Goal: Task Accomplishment & Management: Manage account settings

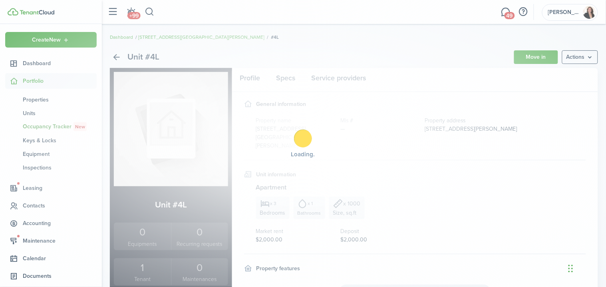
scroll to position [42, 0]
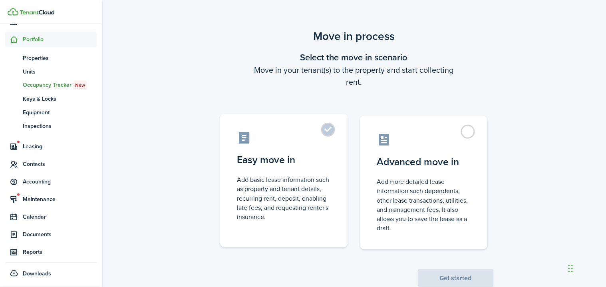
click at [304, 175] on control-radio-card-description "Add basic lease information such as property and tenant details, recurring rent…" at bounding box center [284, 198] width 94 height 46
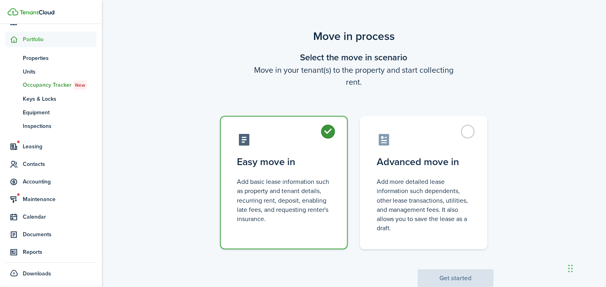
radio input "true"
click at [449, 272] on button "Get started" at bounding box center [456, 278] width 76 height 18
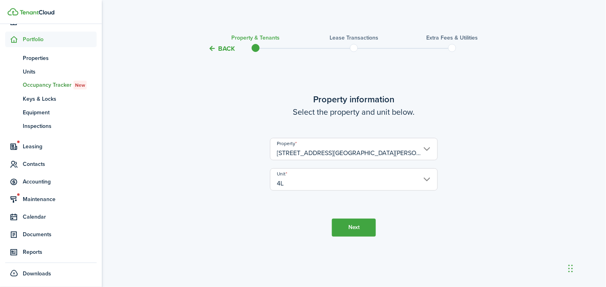
click at [364, 230] on button "Next" at bounding box center [354, 227] width 44 height 18
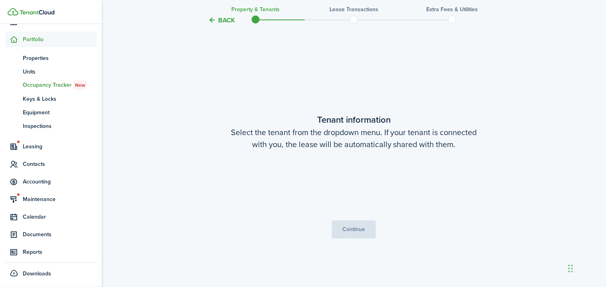
scroll to position [233, 0]
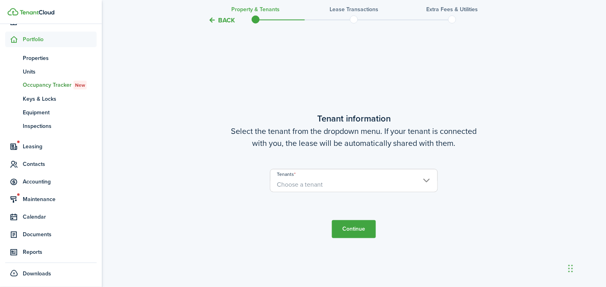
click at [413, 179] on span "Choose a tenant" at bounding box center [353, 185] width 167 height 14
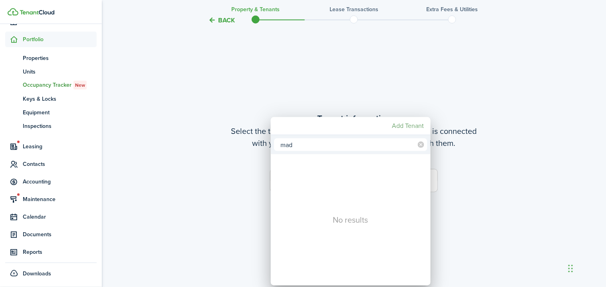
type input "mad"
click at [406, 126] on mbsc-button "Add Tenant" at bounding box center [408, 126] width 38 height 14
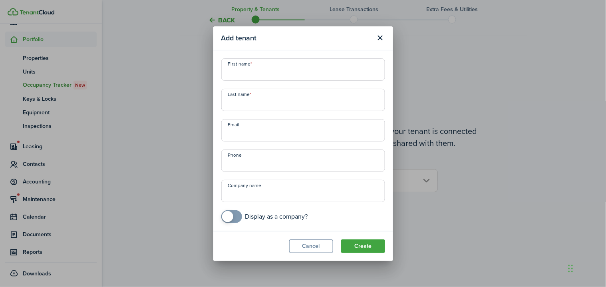
click at [400, 61] on div "Add tenant First name Last name Email Phone Company name Display as a company? …" at bounding box center [303, 143] width 606 height 287
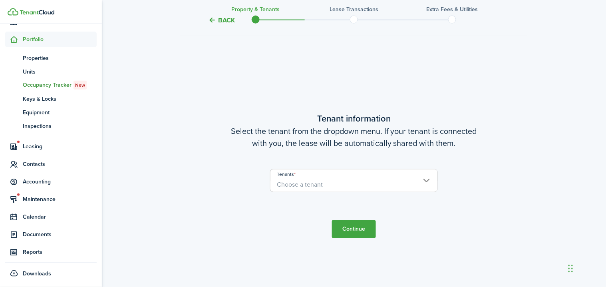
click at [419, 176] on input "Tenants" at bounding box center [353, 174] width 167 height 10
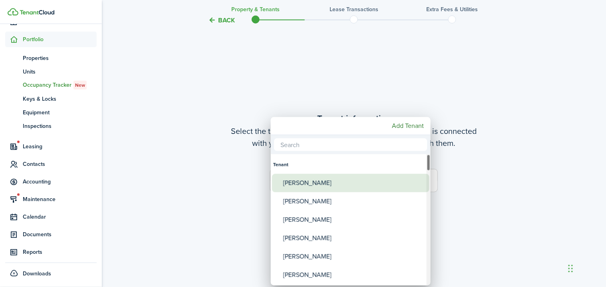
click at [419, 177] on div "[PERSON_NAME]" at bounding box center [353, 183] width 141 height 18
type input "[PERSON_NAME]"
click at [418, 177] on div "[PERSON_NAME]" at bounding box center [353, 183] width 141 height 18
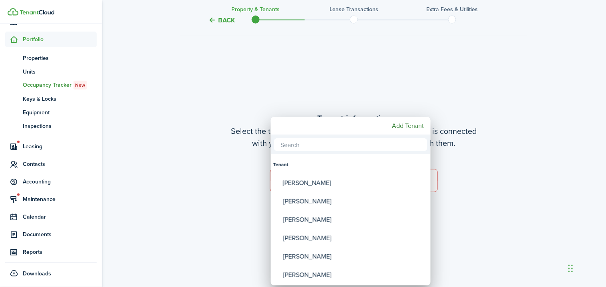
click at [477, 145] on div at bounding box center [303, 143] width 734 height 415
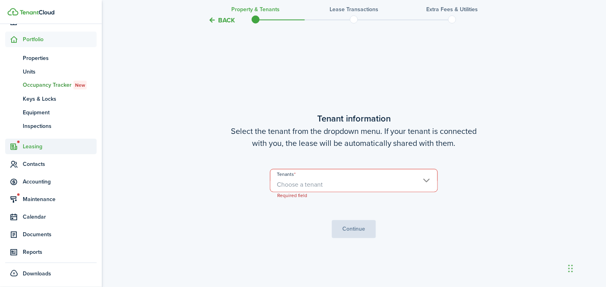
click at [55, 150] on span "Leasing" at bounding box center [50, 147] width 91 height 16
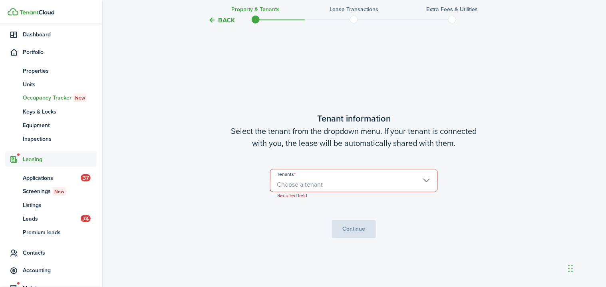
scroll to position [28, 0]
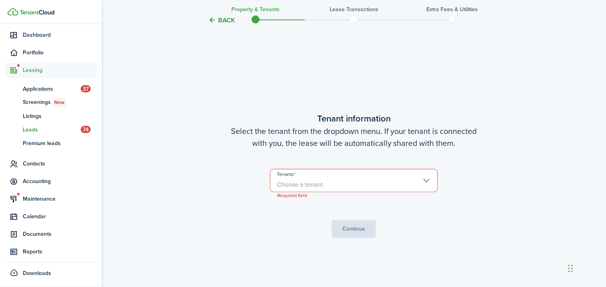
click at [42, 130] on span "Leads" at bounding box center [52, 129] width 58 height 8
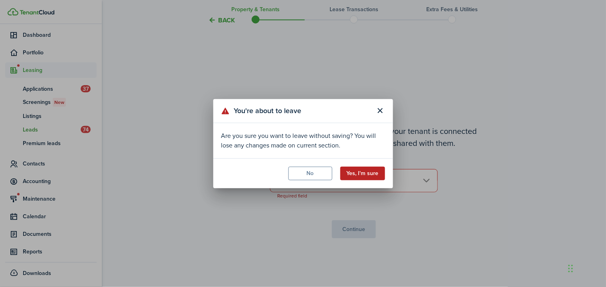
click at [362, 177] on button "Yes, I'm sure" at bounding box center [362, 174] width 45 height 14
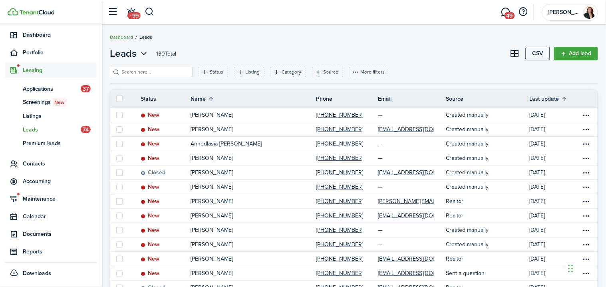
click at [159, 71] on input "search" at bounding box center [154, 72] width 70 height 8
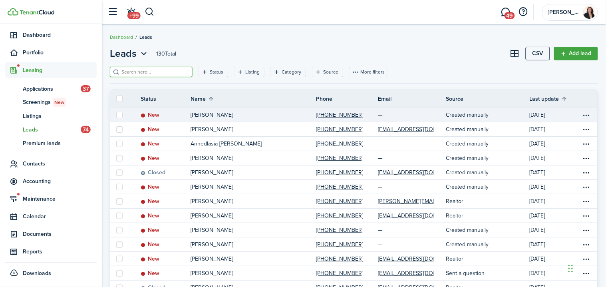
click at [217, 114] on p "[PERSON_NAME]" at bounding box center [212, 115] width 42 height 8
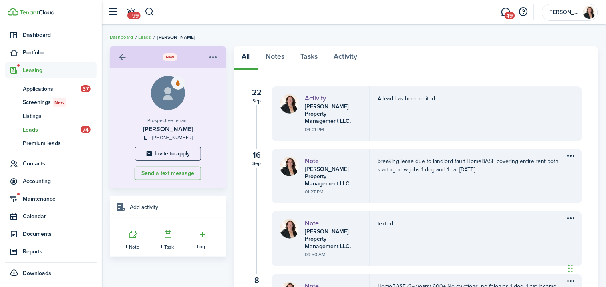
click at [218, 54] on menu-btn-icon "Open menu" at bounding box center [213, 57] width 14 height 14
click at [212, 147] on div "Invite to apply" at bounding box center [168, 154] width 100 height 14
click at [40, 52] on span "Portfolio" at bounding box center [60, 52] width 74 height 8
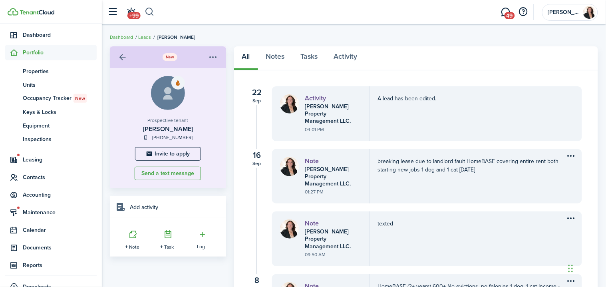
click at [149, 10] on button "button" at bounding box center [150, 12] width 10 height 14
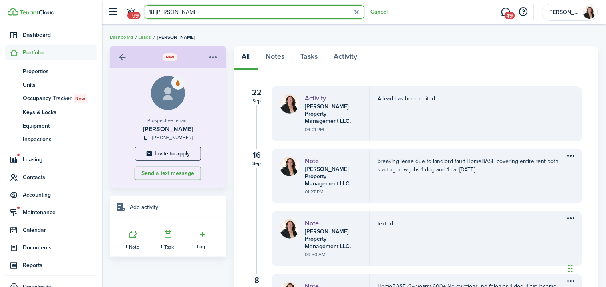
type input "18 [PERSON_NAME]"
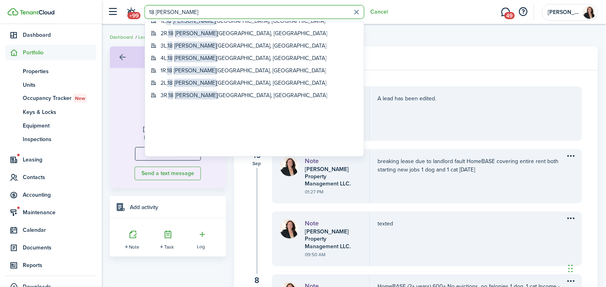
scroll to position [102, 0]
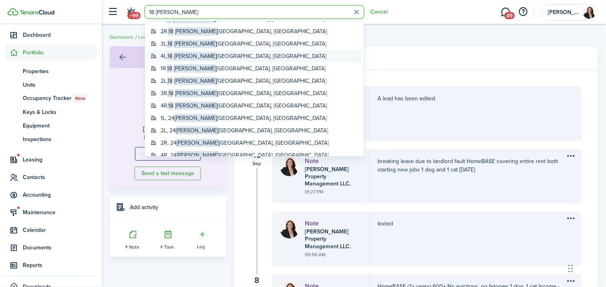
click at [199, 54] on global-search-item-title "4L, [STREET_ADDRESS][PERSON_NAME]" at bounding box center [244, 56] width 166 height 8
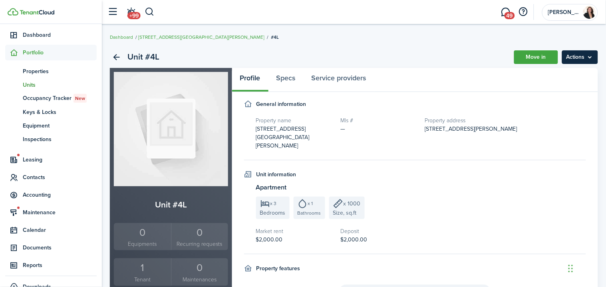
click at [572, 56] on menu-btn "Actions" at bounding box center [580, 57] width 36 height 14
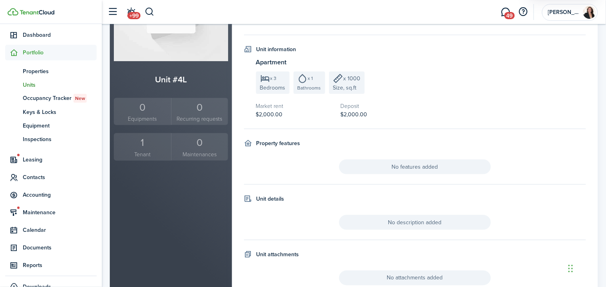
scroll to position [132, 0]
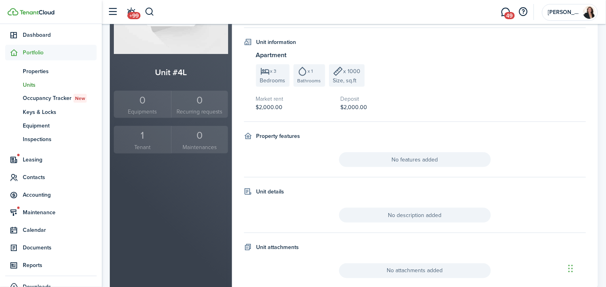
click at [140, 137] on div "1" at bounding box center [142, 135] width 53 height 15
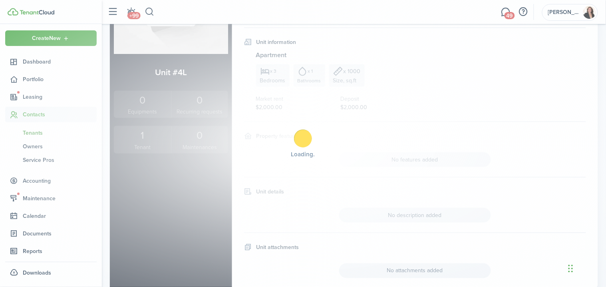
scroll to position [1, 0]
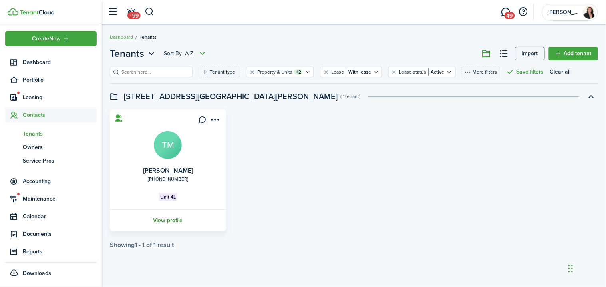
click at [165, 218] on link "View profile" at bounding box center [168, 220] width 119 height 22
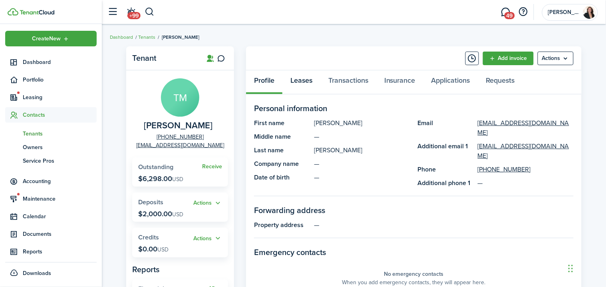
click at [306, 77] on link "Leases" at bounding box center [301, 82] width 38 height 24
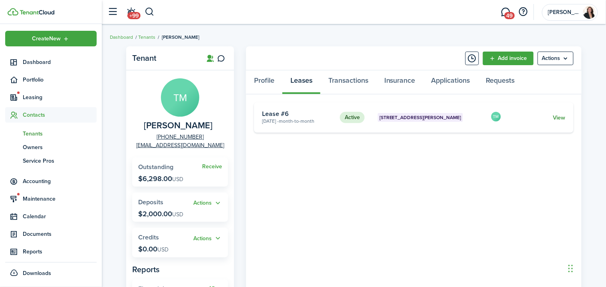
click at [559, 117] on link "View" at bounding box center [559, 117] width 12 height 8
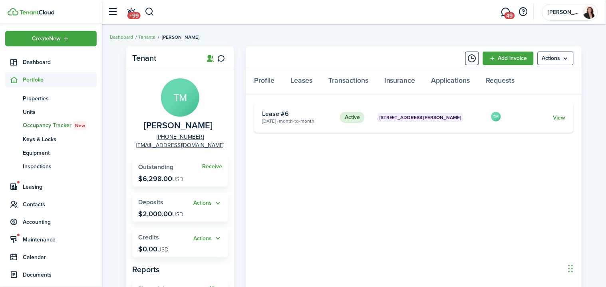
scroll to position [28, 0]
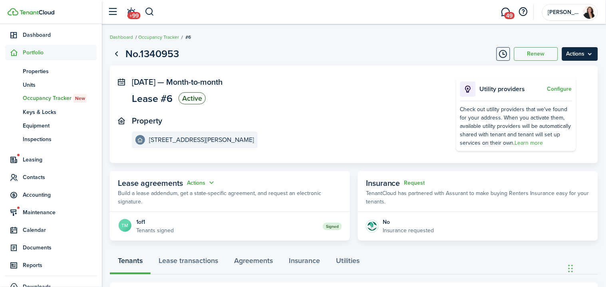
click at [572, 55] on menu-btn "Actions" at bounding box center [580, 54] width 36 height 14
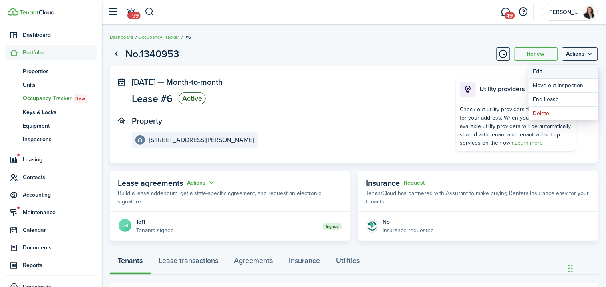
click at [562, 73] on button "Edit" at bounding box center [563, 72] width 70 height 14
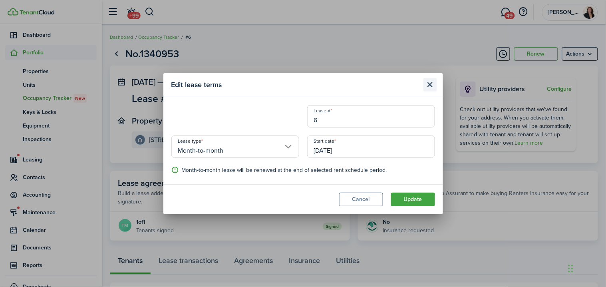
click at [429, 83] on button "Close modal" at bounding box center [430, 85] width 14 height 14
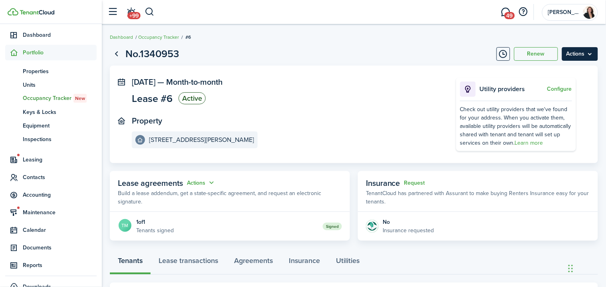
click at [574, 55] on menu-btn "Actions" at bounding box center [580, 54] width 36 height 14
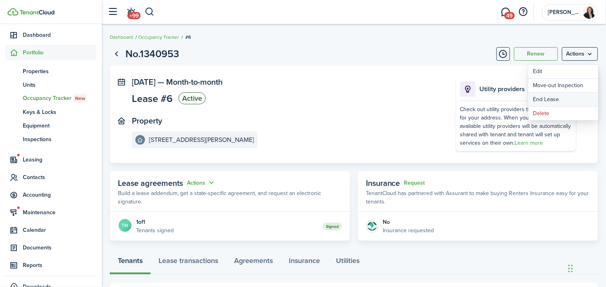
click at [556, 100] on link "End Lease" at bounding box center [563, 100] width 70 height 14
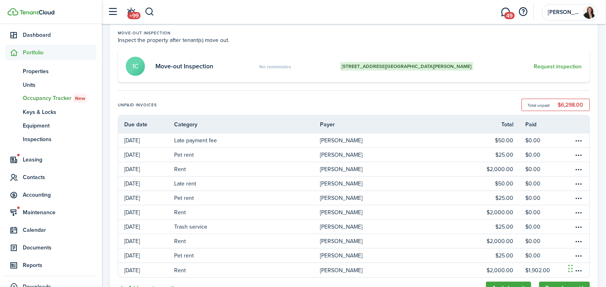
scroll to position [109, 0]
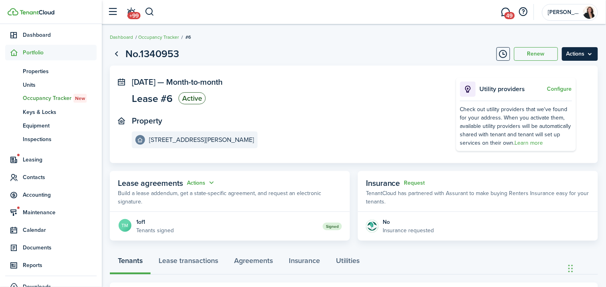
click at [576, 50] on menu-btn "Actions" at bounding box center [580, 54] width 36 height 14
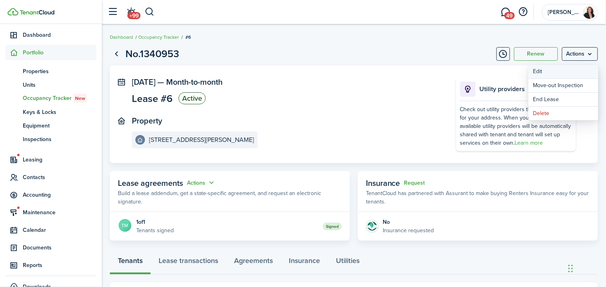
click at [564, 73] on button "Edit" at bounding box center [563, 72] width 70 height 14
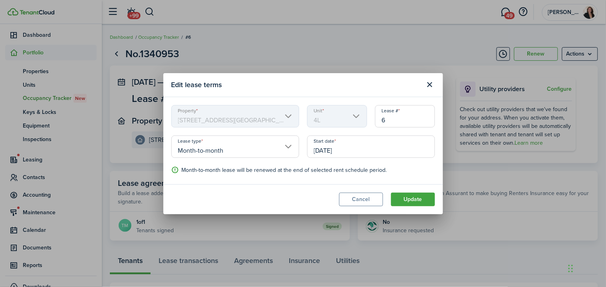
click at [286, 147] on input "Month-to-month" at bounding box center [235, 146] width 128 height 22
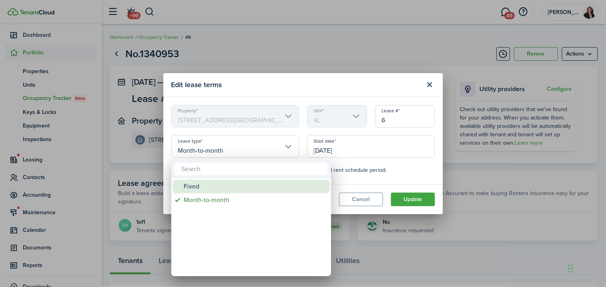
click at [270, 187] on div "Fixed" at bounding box center [254, 187] width 141 height 14
type input "Fixed"
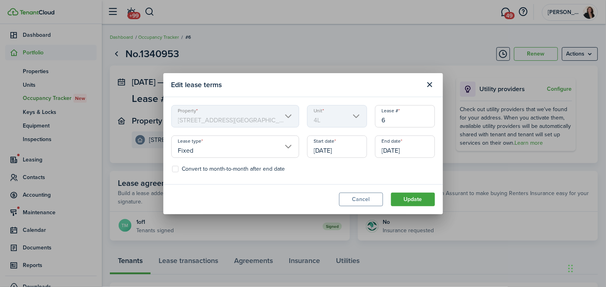
click at [407, 151] on input "[DATE]" at bounding box center [405, 146] width 60 height 22
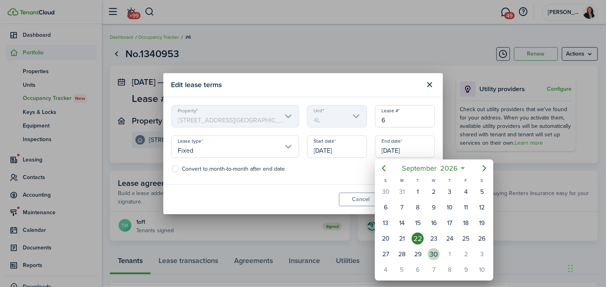
click at [433, 248] on div "30" at bounding box center [434, 254] width 12 height 12
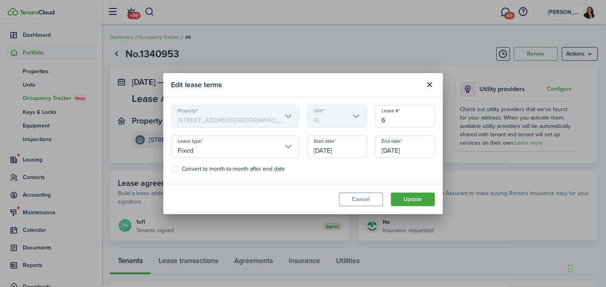
click at [422, 149] on input "[DATE]" at bounding box center [405, 146] width 60 height 22
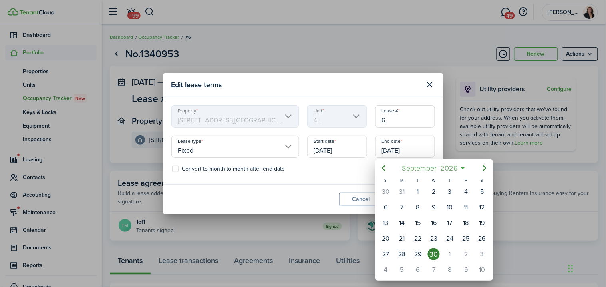
click at [461, 173] on mbsc-button "[DATE]" at bounding box center [430, 168] width 66 height 14
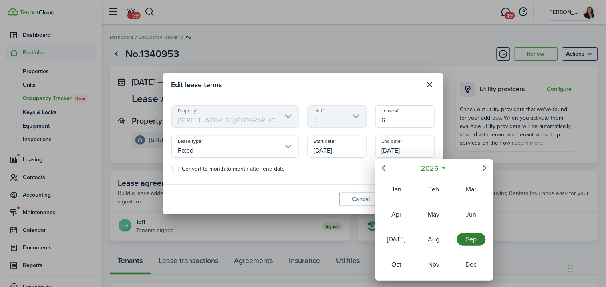
click at [464, 238] on div "Sep" at bounding box center [471, 239] width 29 height 13
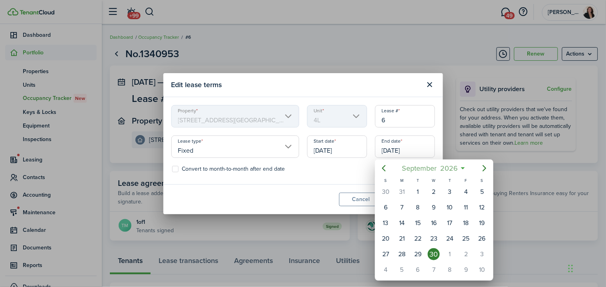
click at [456, 166] on span "2026" at bounding box center [449, 168] width 21 height 14
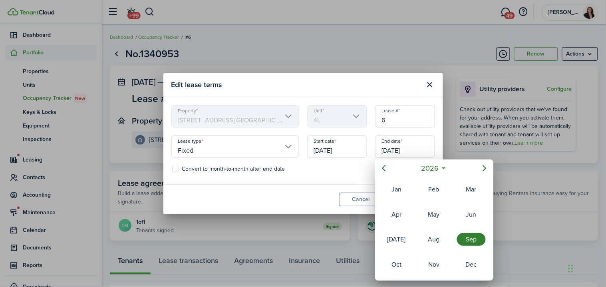
click at [443, 166] on icon at bounding box center [444, 168] width 8 height 8
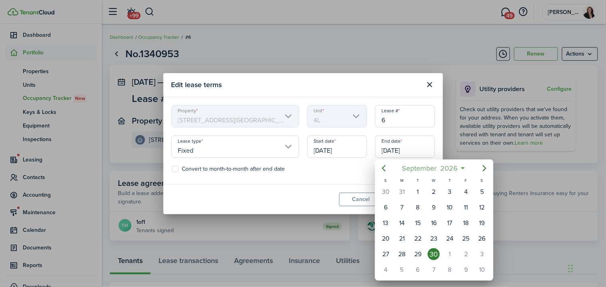
click at [445, 167] on span "2026" at bounding box center [449, 168] width 21 height 14
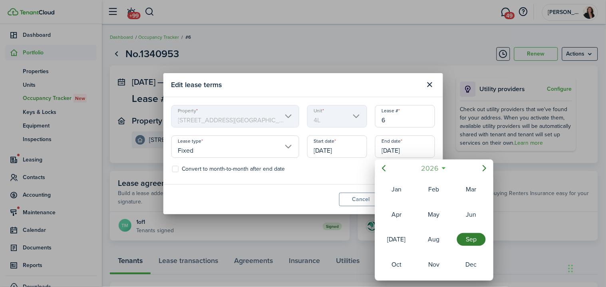
click at [429, 167] on span "2026" at bounding box center [429, 168] width 21 height 14
click at [433, 241] on div "2025" at bounding box center [433, 239] width 29 height 13
click at [471, 240] on div "Sep" at bounding box center [471, 239] width 29 height 13
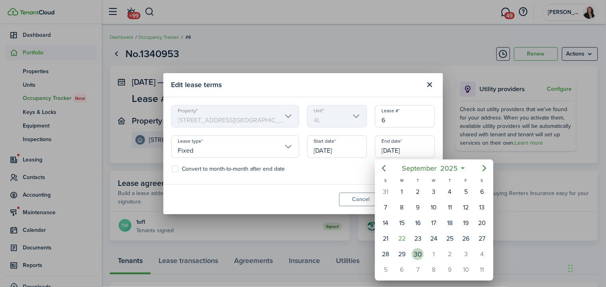
click at [416, 250] on div "30" at bounding box center [418, 254] width 12 height 12
type input "[DATE]"
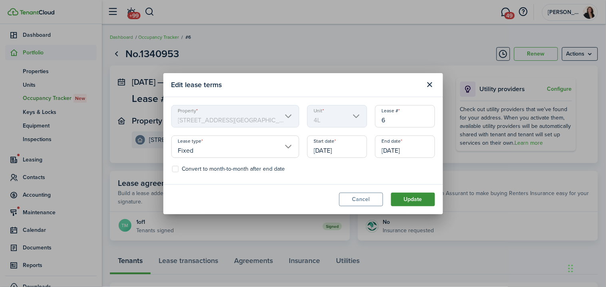
click at [419, 195] on button "Update" at bounding box center [413, 199] width 44 height 14
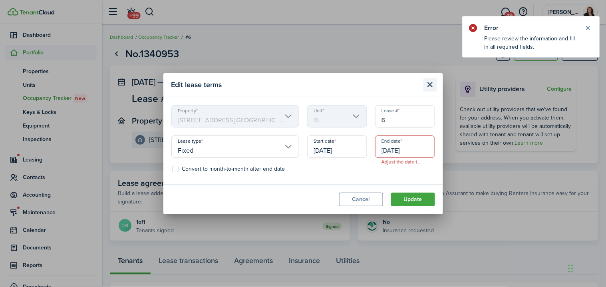
click at [431, 85] on button "Close modal" at bounding box center [430, 85] width 14 height 14
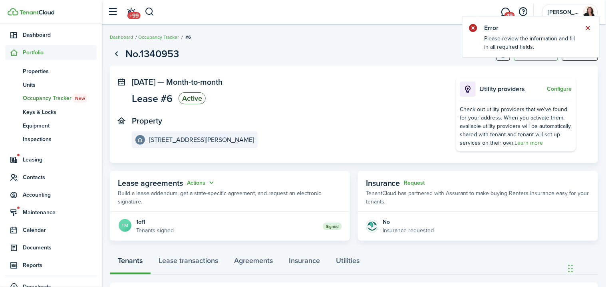
click at [591, 27] on button "Close notify" at bounding box center [587, 27] width 11 height 11
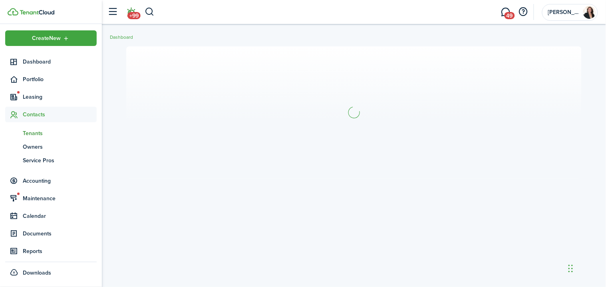
scroll to position [1, 0]
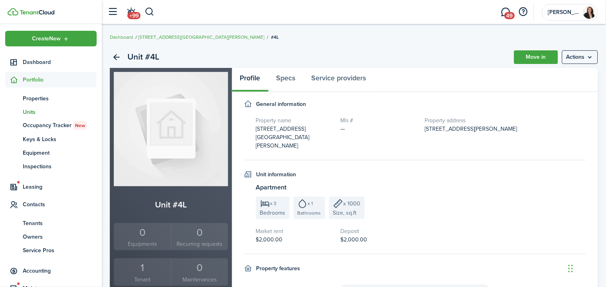
scroll to position [28, 0]
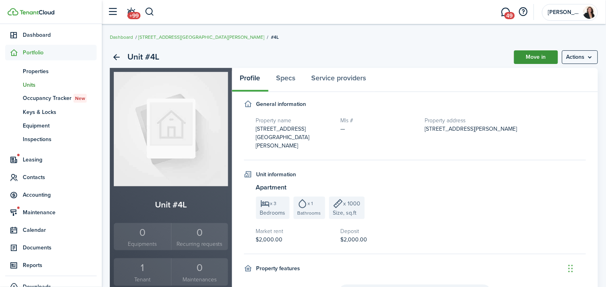
click at [535, 58] on link "Move in" at bounding box center [536, 57] width 44 height 14
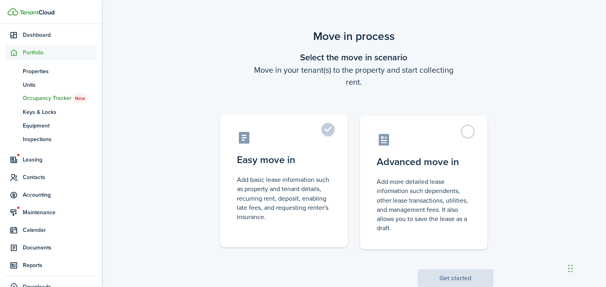
click at [313, 173] on label "Easy move in Add basic lease information such as property and tenant details, r…" at bounding box center [284, 180] width 128 height 133
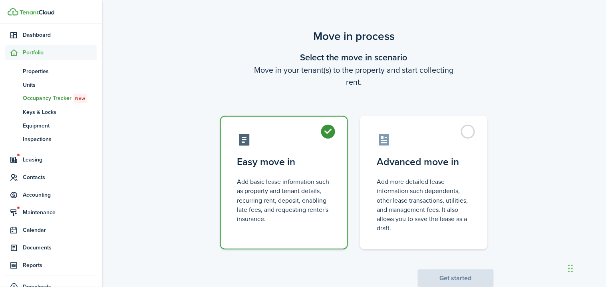
radio input "true"
click at [449, 273] on button "Get started" at bounding box center [456, 278] width 76 height 18
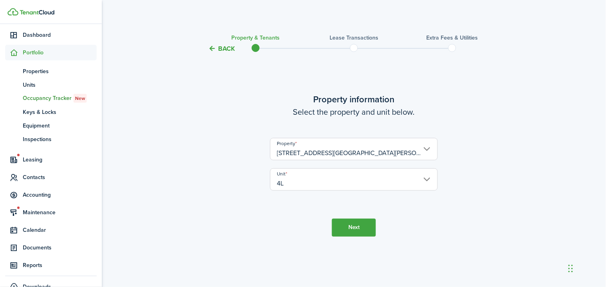
click at [369, 223] on button "Next" at bounding box center [354, 227] width 44 height 18
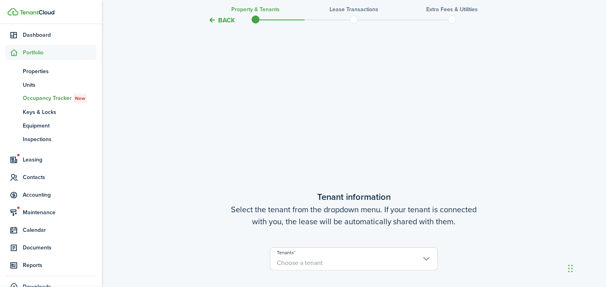
scroll to position [233, 0]
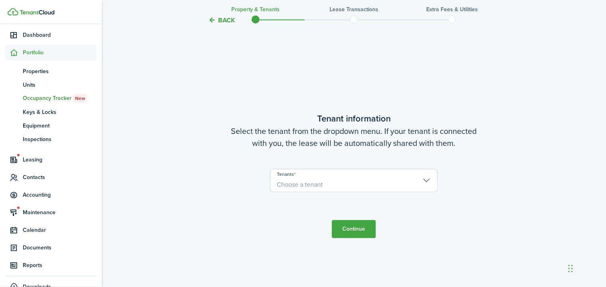
click at [360, 185] on span "Choose a tenant" at bounding box center [353, 185] width 167 height 14
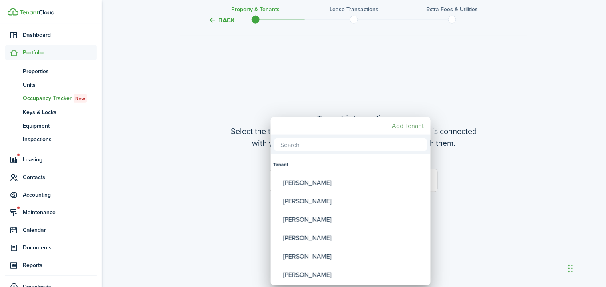
click at [410, 125] on mbsc-button "Add Tenant" at bounding box center [408, 126] width 38 height 14
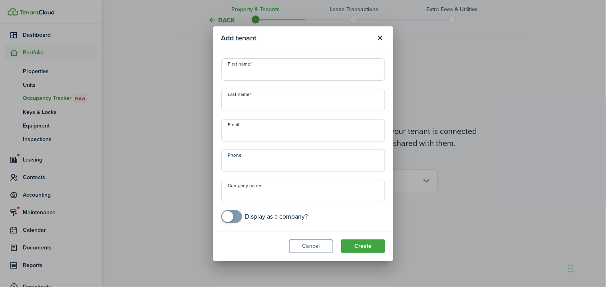
click at [295, 71] on input "First name" at bounding box center [303, 69] width 164 height 22
type input "[GEOGRAPHIC_DATA]"
type input "[PERSON_NAME]"
paste input "[EMAIL_ADDRESS][DOMAIN_NAME]"
type input "[EMAIL_ADDRESS][DOMAIN_NAME]"
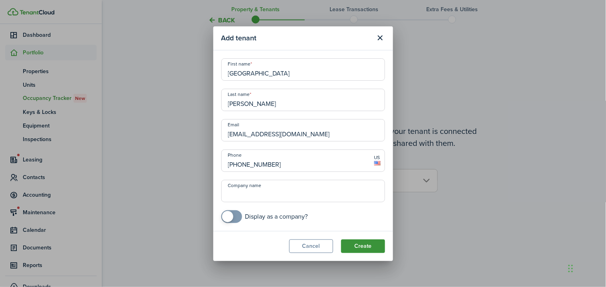
type input "[PHONE_NUMBER]"
click at [364, 246] on button "Create" at bounding box center [363, 246] width 44 height 14
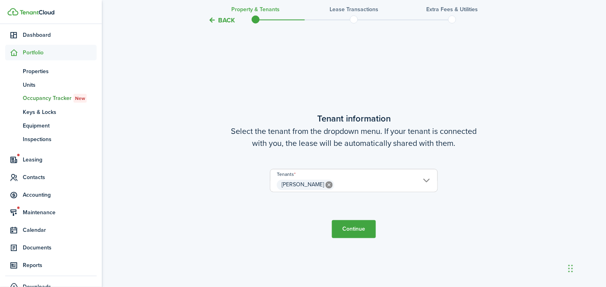
click at [357, 228] on button "Continue" at bounding box center [354, 229] width 44 height 18
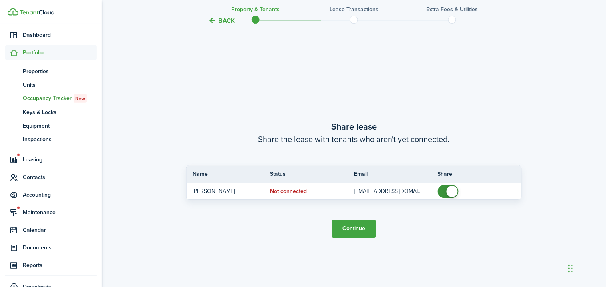
scroll to position [520, 0]
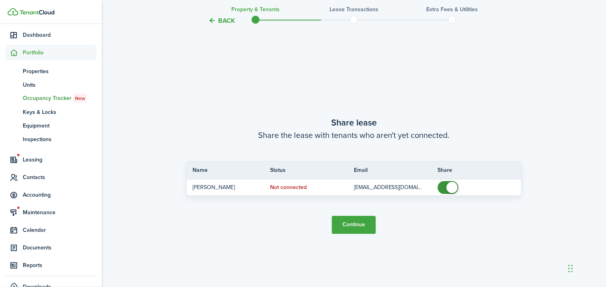
click at [349, 224] on button "Continue" at bounding box center [354, 225] width 44 height 18
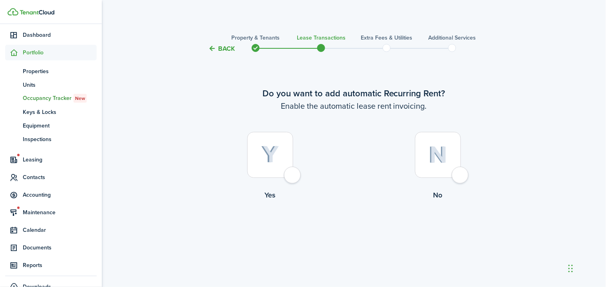
click at [293, 173] on div at bounding box center [270, 155] width 46 height 46
radio input "true"
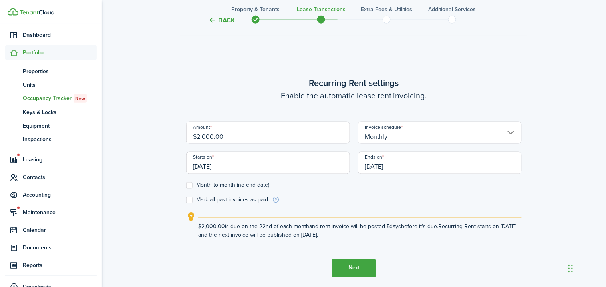
scroll to position [233, 0]
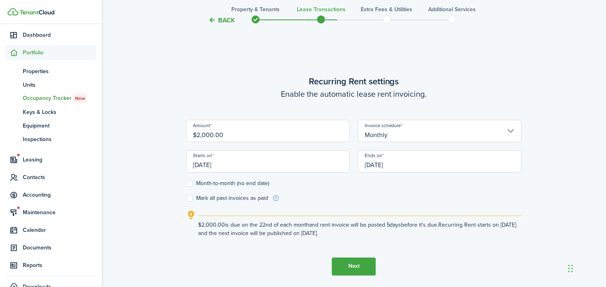
click at [335, 167] on input "[DATE]" at bounding box center [268, 161] width 164 height 22
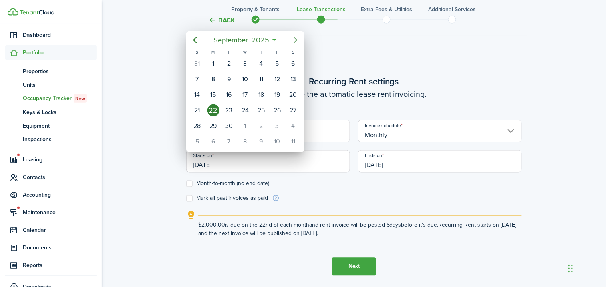
click at [296, 42] on icon "Next page" at bounding box center [296, 40] width 10 height 10
click at [292, 120] on div "1" at bounding box center [293, 126] width 12 height 12
type input "[DATE]"
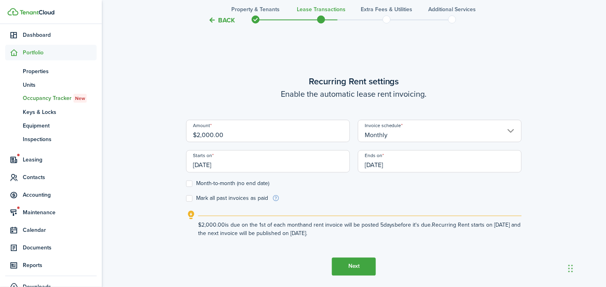
click at [422, 165] on input "[DATE]" at bounding box center [440, 161] width 164 height 22
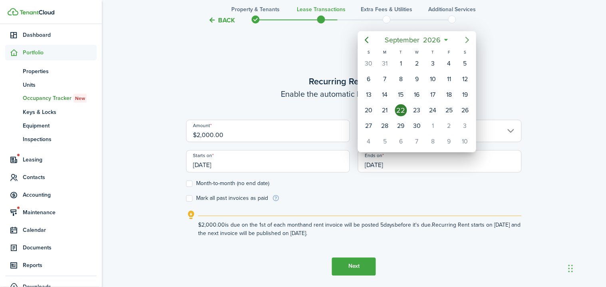
click at [464, 42] on icon "Next page" at bounding box center [467, 40] width 10 height 10
click at [370, 40] on icon "Previous page" at bounding box center [367, 40] width 10 height 10
click at [420, 64] on div "30" at bounding box center [417, 64] width 12 height 12
type input "[DATE]"
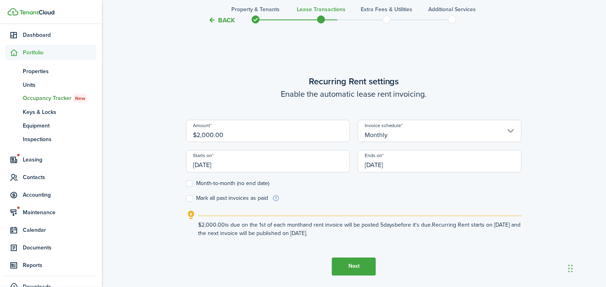
click at [309, 166] on input "[DATE]" at bounding box center [268, 161] width 164 height 22
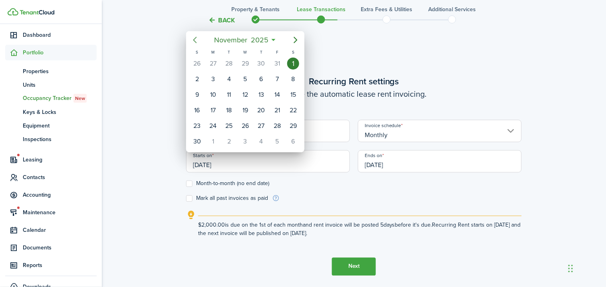
click at [194, 40] on icon "Previous page" at bounding box center [195, 40] width 4 height 6
click at [292, 81] on div "11" at bounding box center [293, 79] width 12 height 12
type input "[DATE]"
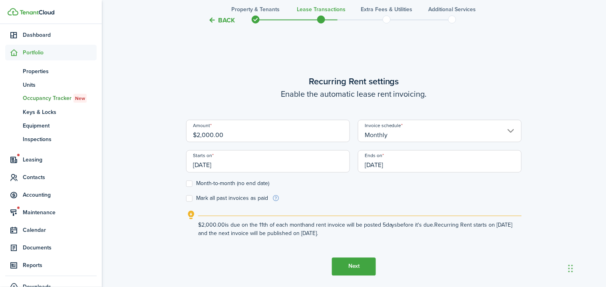
click at [361, 265] on button "Next" at bounding box center [354, 267] width 44 height 18
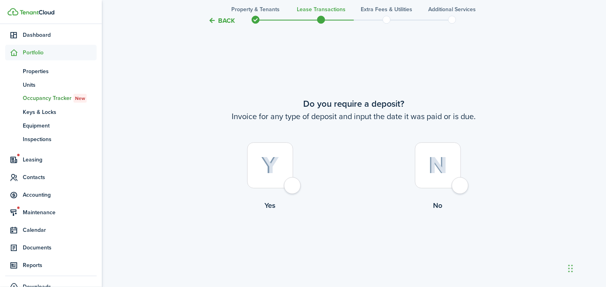
scroll to position [520, 0]
click at [292, 184] on div at bounding box center [270, 165] width 46 height 46
radio input "true"
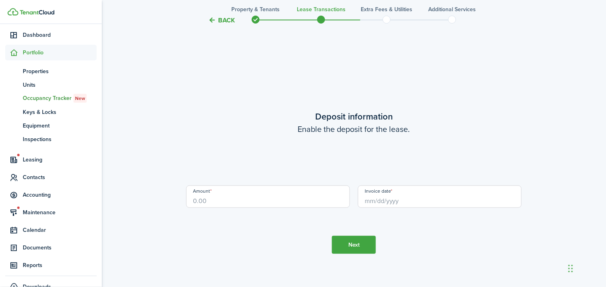
scroll to position [808, 0]
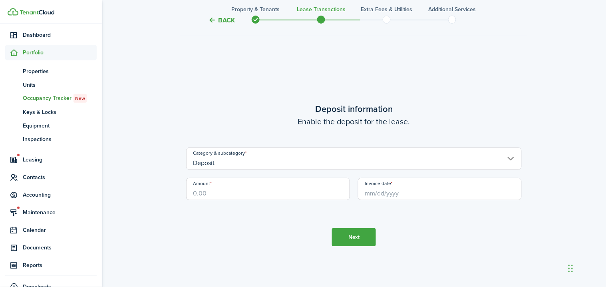
click at [296, 192] on input "Amount" at bounding box center [268, 189] width 164 height 22
type input "$2,000.00"
click at [388, 166] on input "Deposit" at bounding box center [353, 158] width 335 height 22
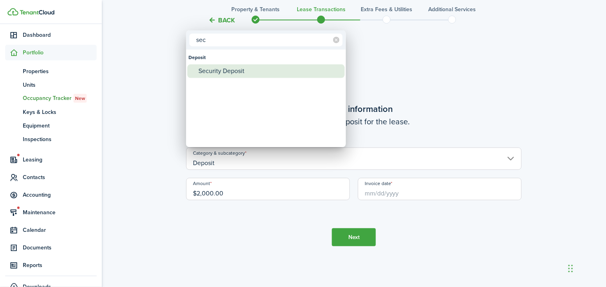
type input "sec"
click at [240, 73] on div "Security Deposit" at bounding box center [268, 71] width 141 height 14
type input "Deposit / Security Deposit"
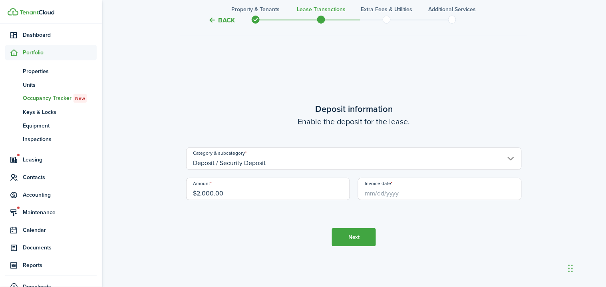
click at [401, 191] on input "Invoice date" at bounding box center [440, 189] width 164 height 22
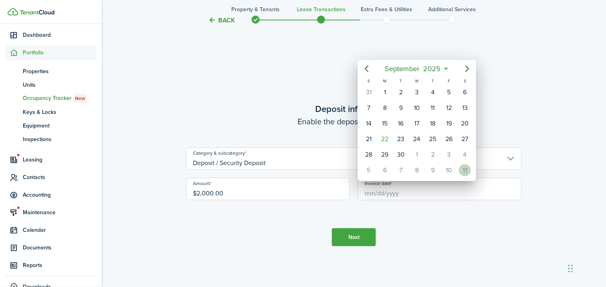
click at [470, 165] on div "11" at bounding box center [465, 170] width 12 height 12
type input "[DATE]"
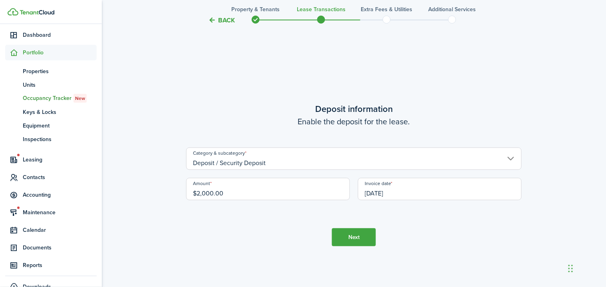
click at [366, 237] on button "Next" at bounding box center [354, 237] width 44 height 18
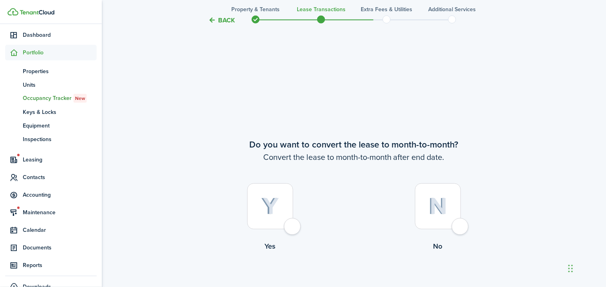
scroll to position [1095, 0]
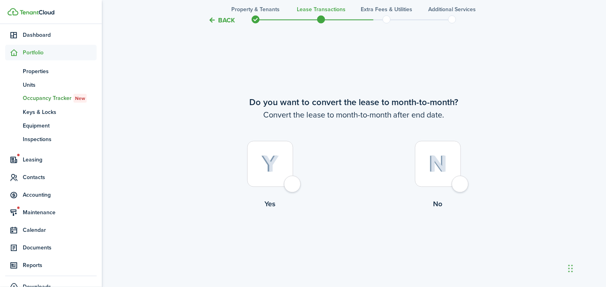
click at [457, 187] on div at bounding box center [438, 164] width 46 height 46
radio input "true"
click at [356, 239] on button "Continue" at bounding box center [354, 243] width 44 height 18
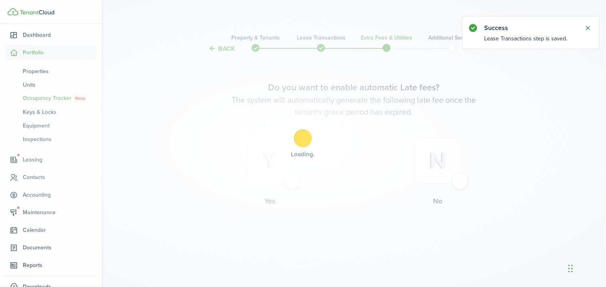
scroll to position [0, 0]
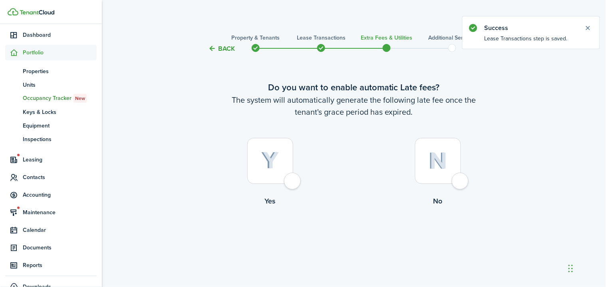
click at [293, 179] on div at bounding box center [270, 161] width 46 height 46
radio input "true"
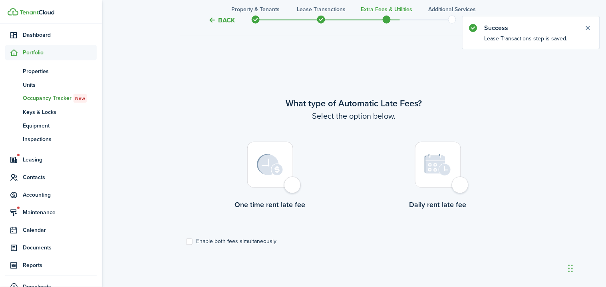
scroll to position [233, 0]
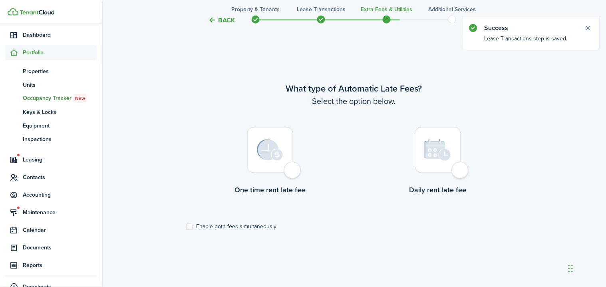
click at [288, 169] on div at bounding box center [270, 150] width 46 height 46
radio input "true"
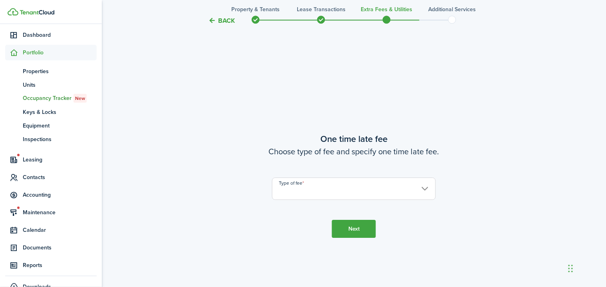
scroll to position [520, 0]
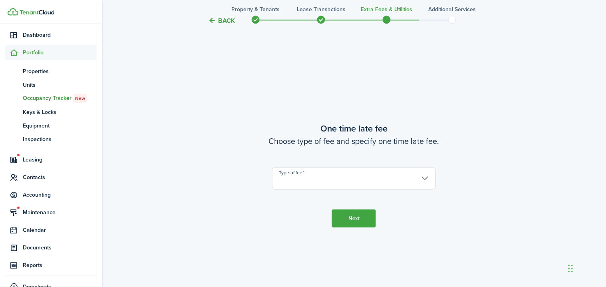
click at [311, 185] on input "Type of fee" at bounding box center [354, 178] width 164 height 22
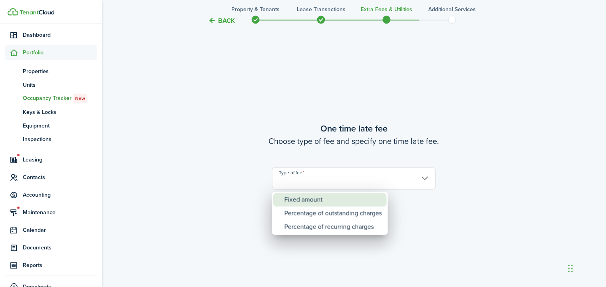
click at [312, 198] on div "Fixed amount" at bounding box center [332, 200] width 97 height 14
type input "Fixed amount"
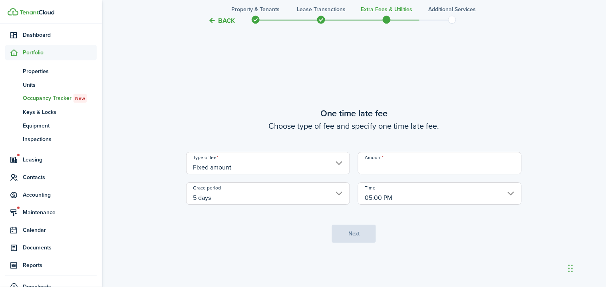
click at [390, 173] on input "Amount" at bounding box center [440, 163] width 164 height 22
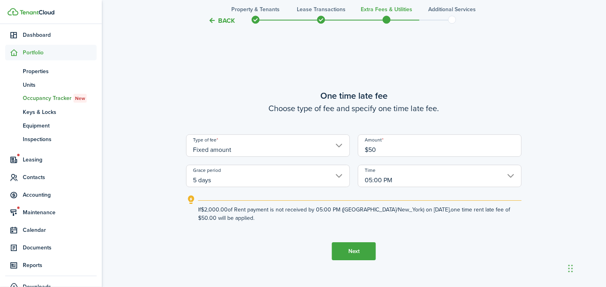
click at [333, 179] on input "5 days" at bounding box center [268, 176] width 164 height 22
type input "$50.00"
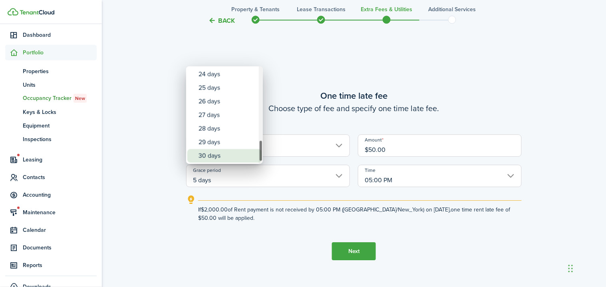
click at [241, 157] on div "30 days" at bounding box center [227, 156] width 58 height 14
type input "30 days"
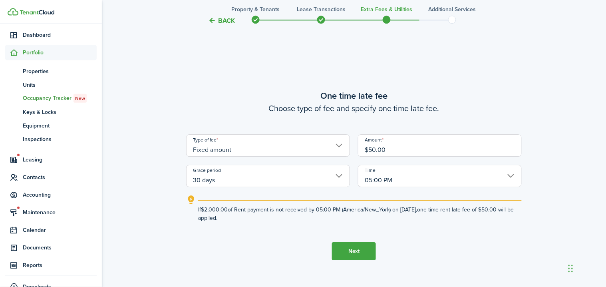
click at [365, 248] on button "Next" at bounding box center [354, 251] width 44 height 18
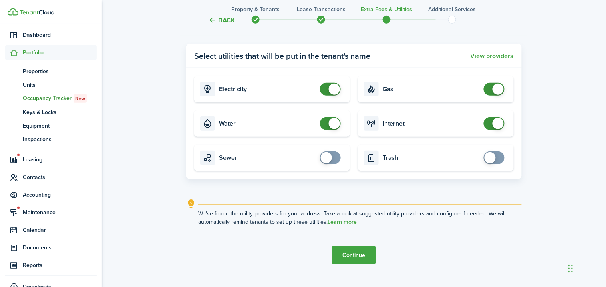
scroll to position [895, 0]
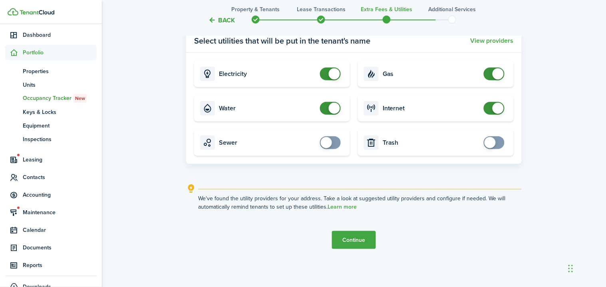
checkbox input "false"
click at [328, 107] on span at bounding box center [330, 108] width 8 height 13
click at [359, 236] on button "Continue" at bounding box center [354, 240] width 44 height 18
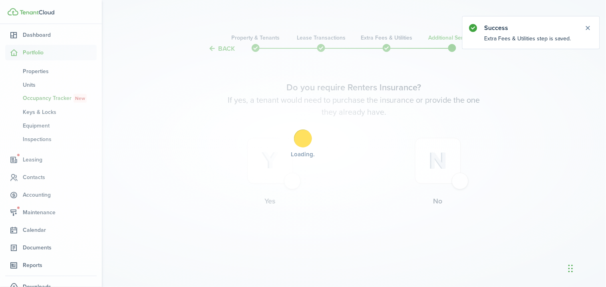
scroll to position [0, 0]
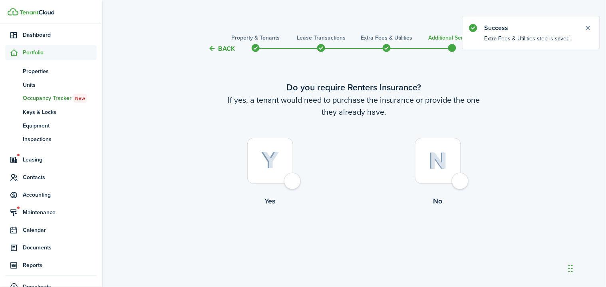
click at [454, 179] on div at bounding box center [438, 161] width 46 height 46
radio input "true"
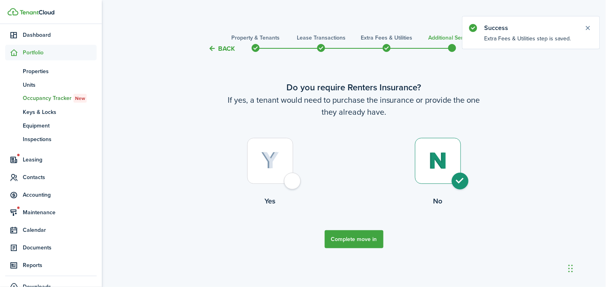
click at [358, 240] on button "Complete move in" at bounding box center [354, 239] width 59 height 18
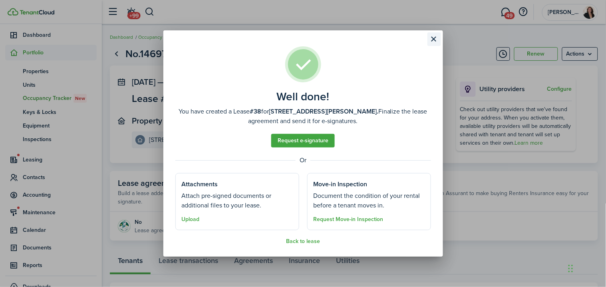
click at [433, 36] on button "Close modal" at bounding box center [434, 39] width 14 height 14
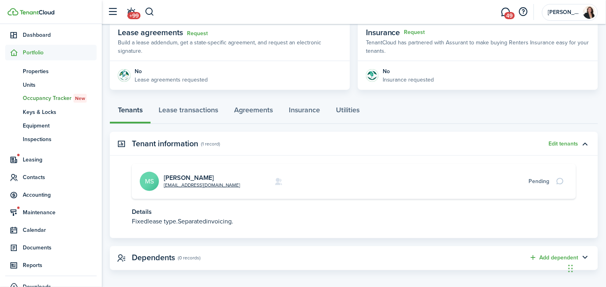
scroll to position [155, 0]
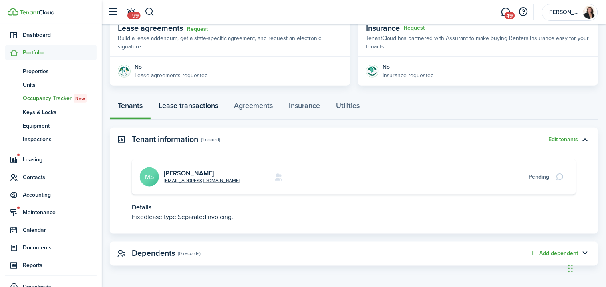
click at [192, 109] on link "Lease transactions" at bounding box center [188, 107] width 75 height 24
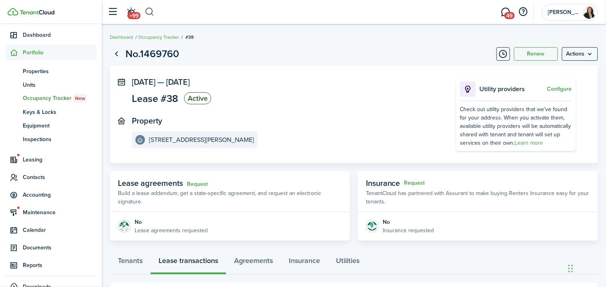
click at [154, 10] on button "button" at bounding box center [150, 12] width 10 height 14
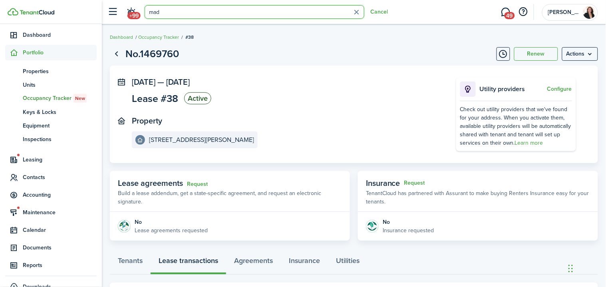
type input "madd"
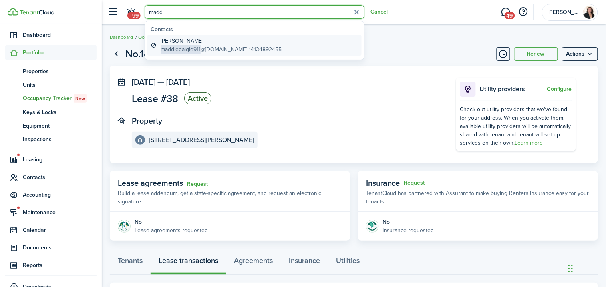
click at [208, 41] on global-search-item-title "[PERSON_NAME]" at bounding box center [221, 41] width 121 height 8
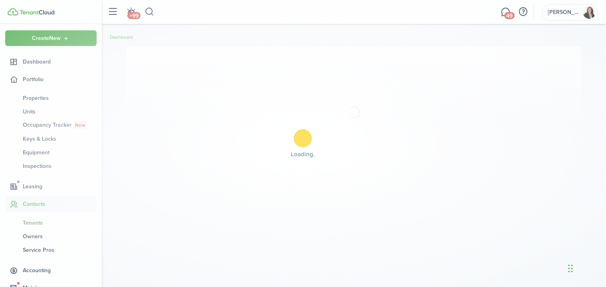
scroll to position [1, 0]
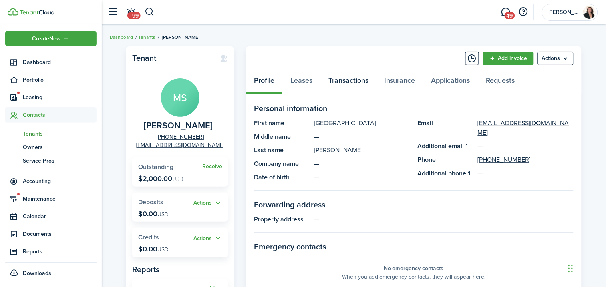
click at [348, 83] on link "Transactions" at bounding box center [348, 82] width 56 height 24
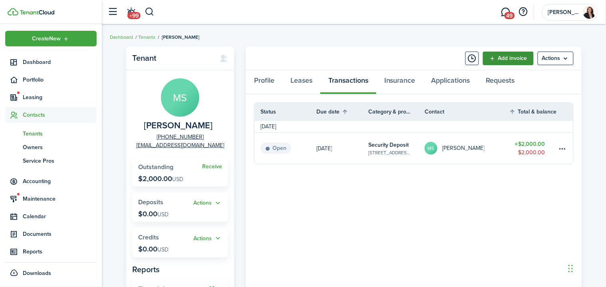
click at [513, 59] on link "Add invoice" at bounding box center [508, 59] width 51 height 14
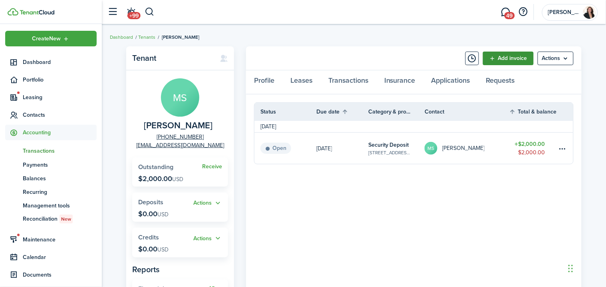
scroll to position [28, 0]
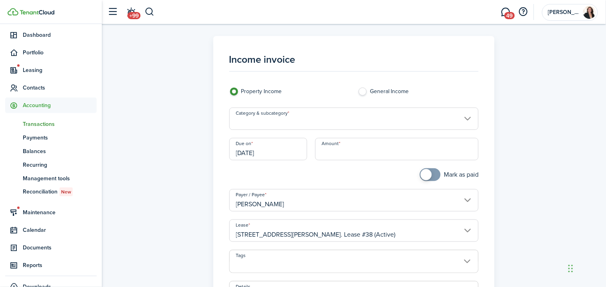
click at [347, 121] on input "Category & subcategory" at bounding box center [354, 118] width 250 height 22
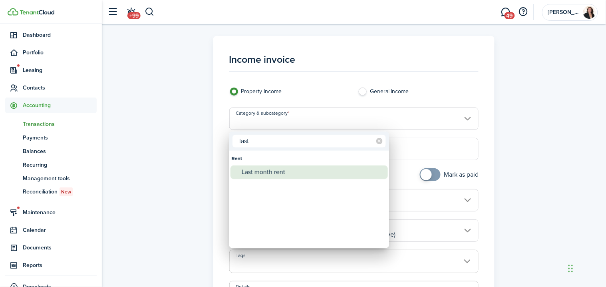
type input "last"
click at [297, 167] on div "Last month rent" at bounding box center [312, 172] width 141 height 14
type input "Rent / Last month rent"
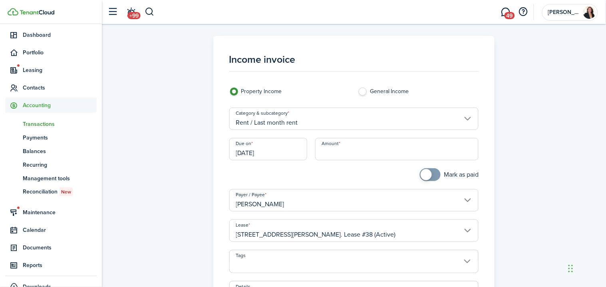
click at [288, 153] on input "[DATE]" at bounding box center [268, 149] width 78 height 22
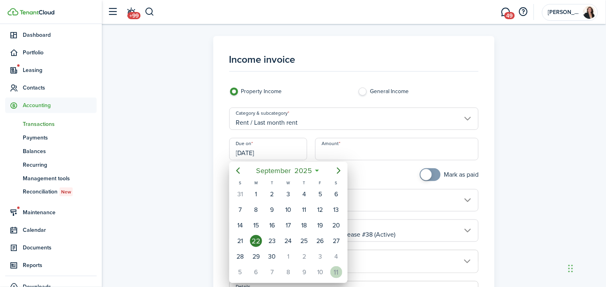
click at [335, 268] on div "11" at bounding box center [336, 272] width 12 height 12
type input "[DATE]"
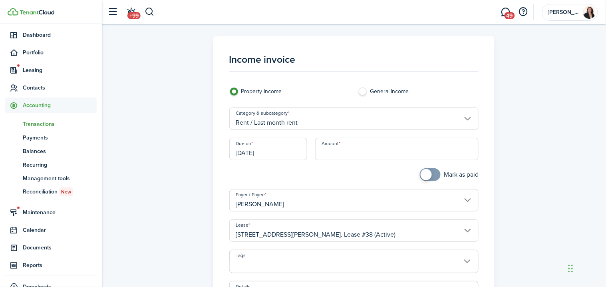
click at [356, 155] on input "Amount" at bounding box center [397, 149] width 164 height 22
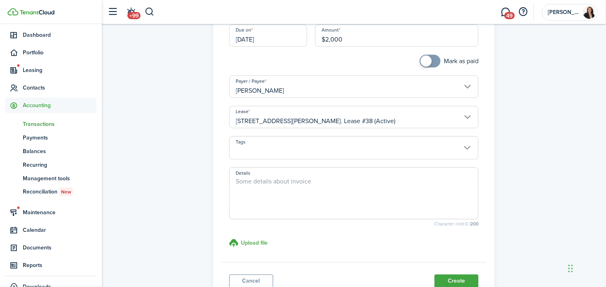
scroll to position [118, 0]
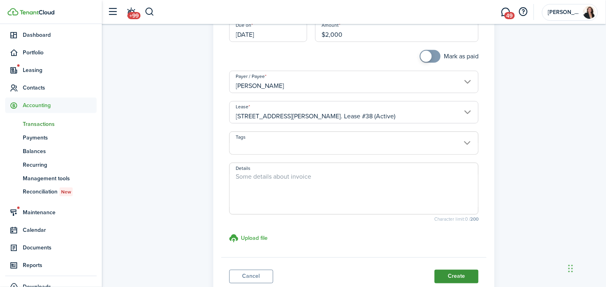
type input "$2,000.00"
click at [462, 275] on button "Create" at bounding box center [457, 277] width 44 height 14
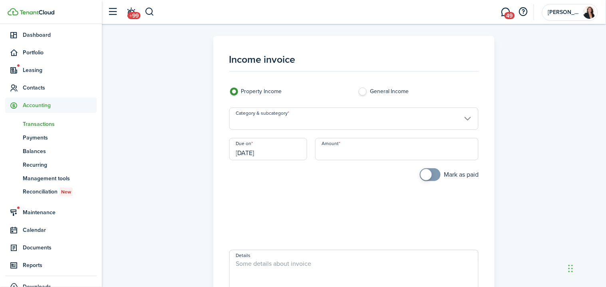
scroll to position [100, 0]
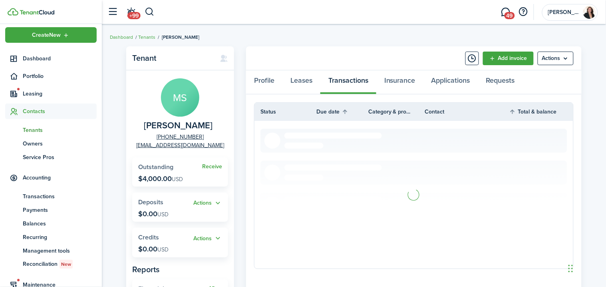
scroll to position [1, 0]
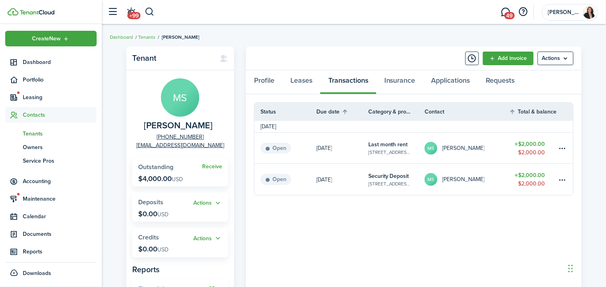
click at [462, 247] on panel-main-body "Status Due date Category & property Contact Total & balance Actions [DATE] Open…" at bounding box center [413, 223] width 335 height 259
click at [500, 59] on link "Add invoice" at bounding box center [508, 59] width 51 height 14
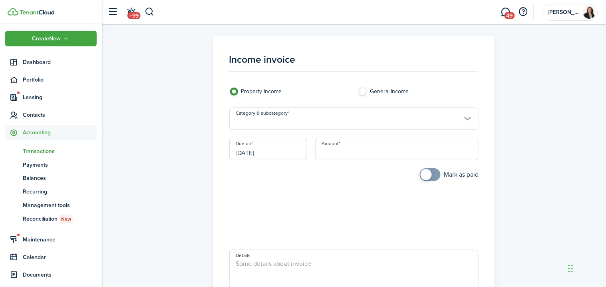
scroll to position [28, 0]
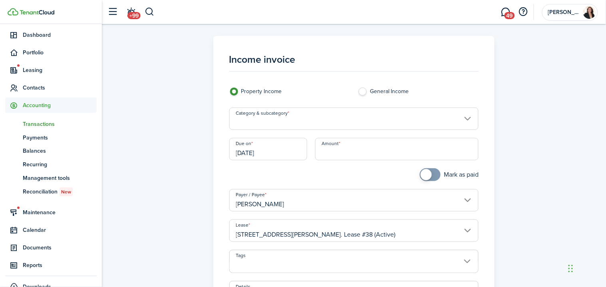
click at [375, 157] on input "Amount" at bounding box center [397, 149] width 164 height 22
click at [341, 123] on input "Category & subcategory" at bounding box center [354, 118] width 250 height 22
type input "$1,354.92"
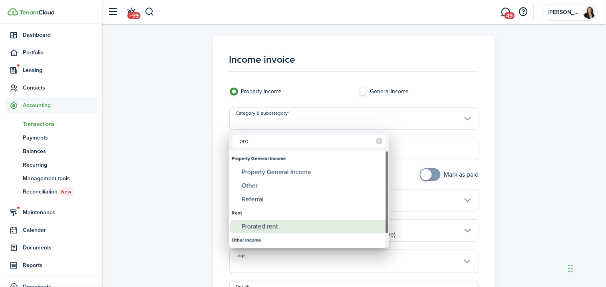
type input "pro"
click at [316, 226] on div "Prorated rent" at bounding box center [312, 227] width 141 height 14
type input "Rent / Prorated rent"
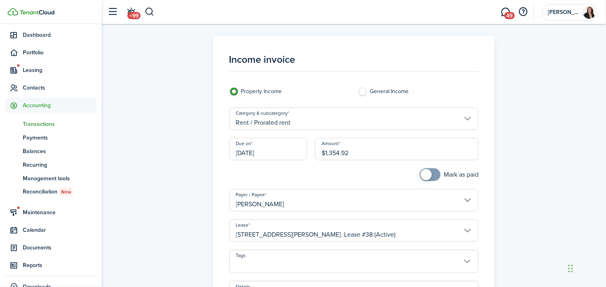
click at [278, 151] on input "[DATE]" at bounding box center [268, 149] width 78 height 22
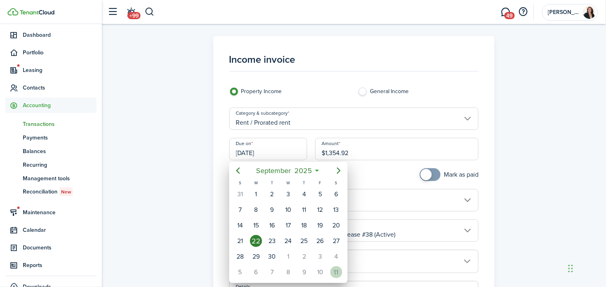
click at [333, 270] on div "11" at bounding box center [336, 272] width 12 height 12
type input "[DATE]"
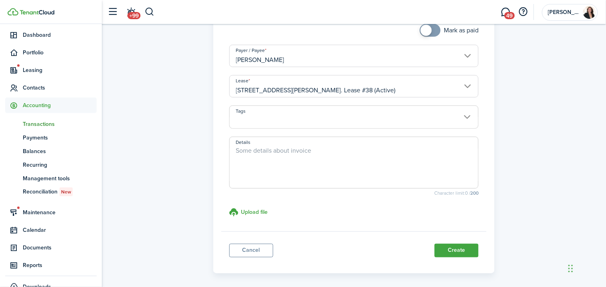
scroll to position [176, 0]
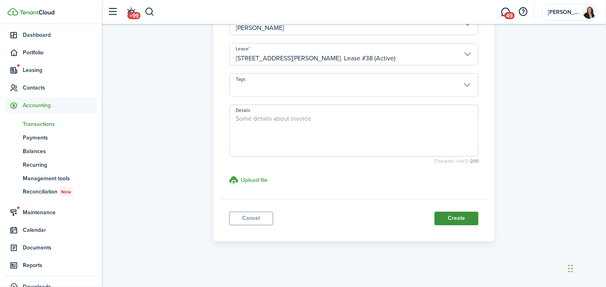
click at [449, 218] on button "Create" at bounding box center [457, 219] width 44 height 14
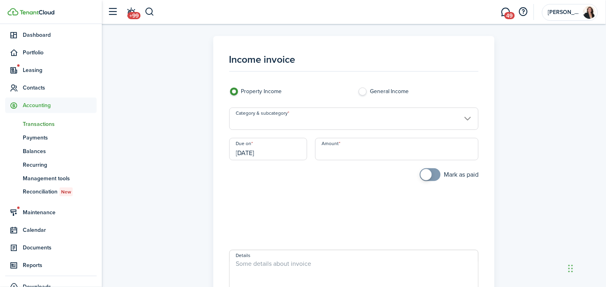
scroll to position [145, 0]
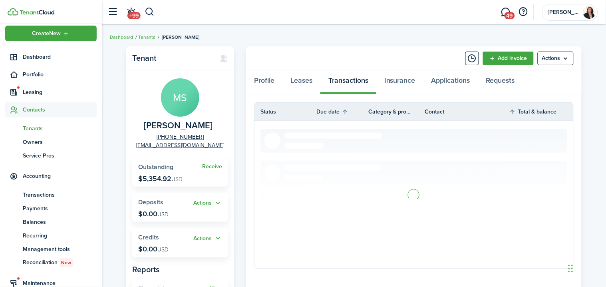
scroll to position [1, 0]
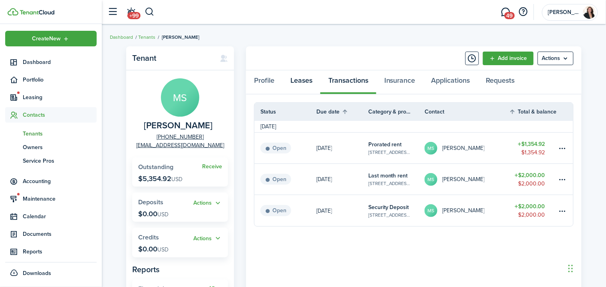
click at [299, 78] on link "Leases" at bounding box center [301, 82] width 38 height 24
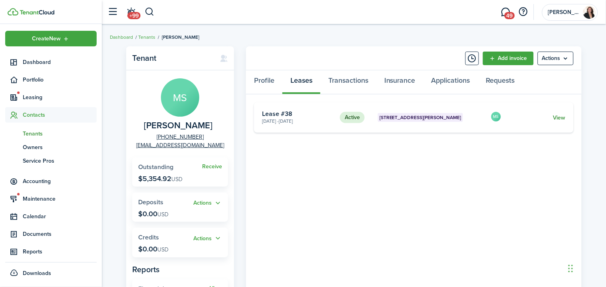
click at [562, 118] on link "View" at bounding box center [559, 117] width 12 height 8
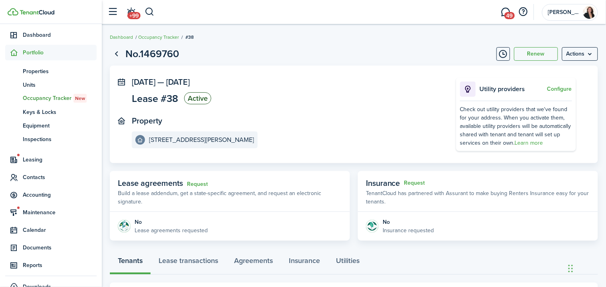
scroll to position [155, 0]
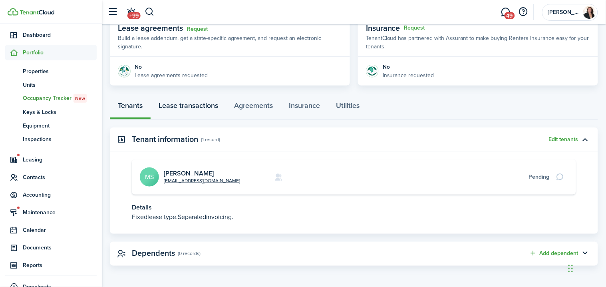
click at [213, 104] on link "Lease transactions" at bounding box center [188, 107] width 75 height 24
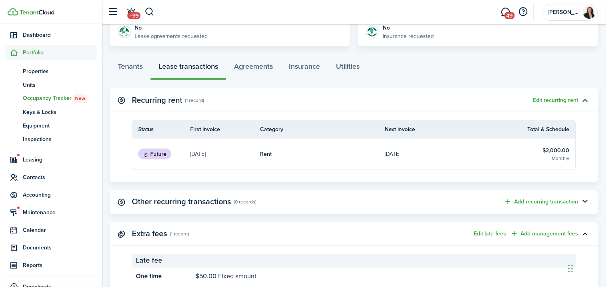
scroll to position [222, 0]
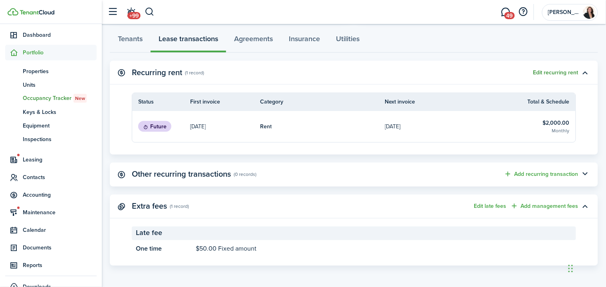
click at [566, 75] on button "Edit recurring rent" at bounding box center [555, 72] width 45 height 6
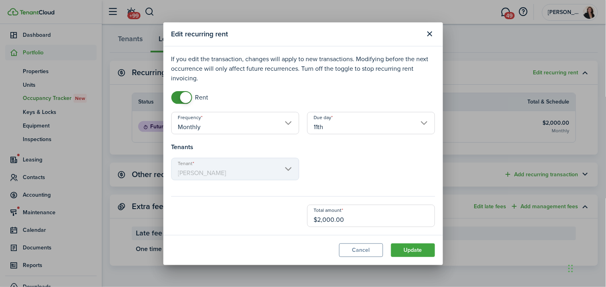
click at [352, 127] on input "11th" at bounding box center [371, 123] width 128 height 22
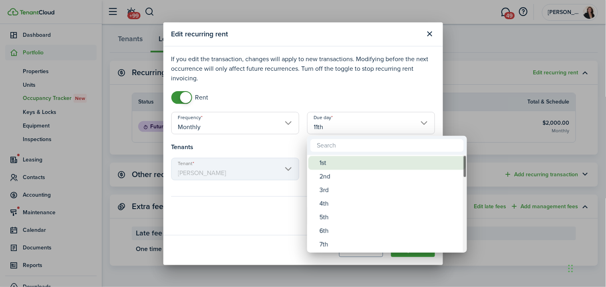
click at [343, 162] on div "1st" at bounding box center [390, 163] width 141 height 14
type input "1st"
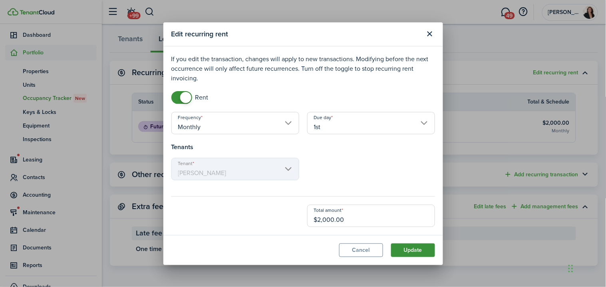
click at [415, 252] on button "Update" at bounding box center [413, 250] width 44 height 14
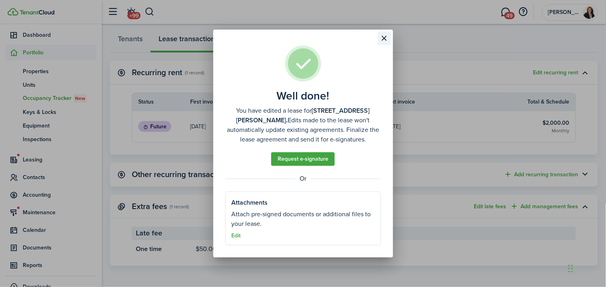
click at [388, 39] on button "Close modal" at bounding box center [384, 39] width 14 height 14
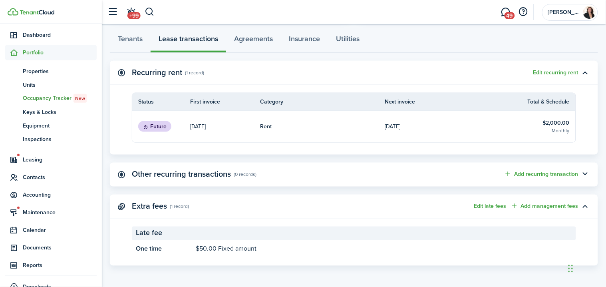
scroll to position [0, 0]
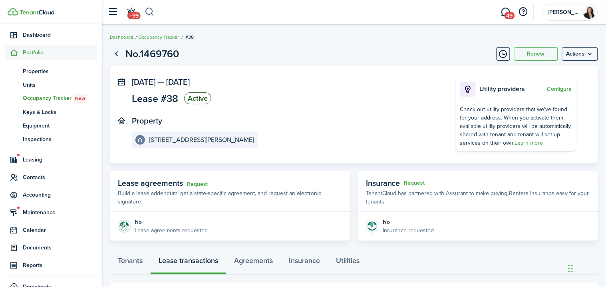
click at [149, 14] on button "button" at bounding box center [150, 12] width 10 height 14
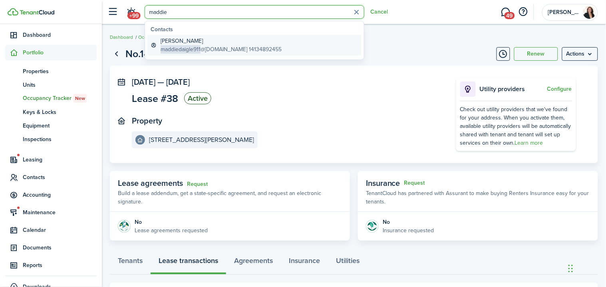
type input "maddie"
click at [218, 45] on global-search-item-description "maddiedaigle911 @[DOMAIN_NAME] 14134892455" at bounding box center [221, 49] width 121 height 8
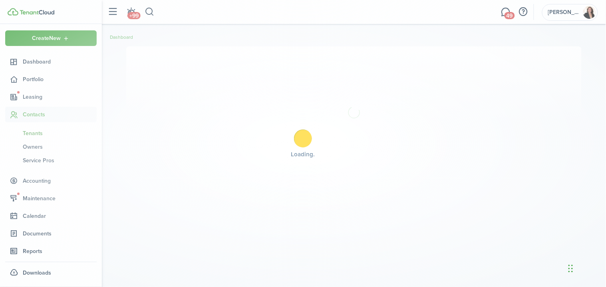
scroll to position [1, 0]
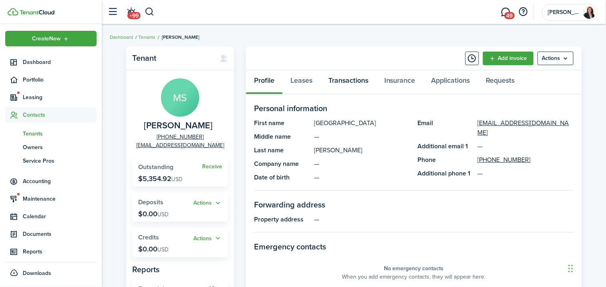
click at [340, 78] on link "Transactions" at bounding box center [348, 82] width 56 height 24
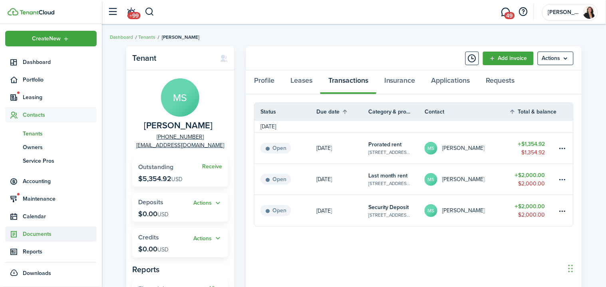
click at [66, 230] on span "Documents" at bounding box center [60, 234] width 74 height 8
